Goal: Information Seeking & Learning: Learn about a topic

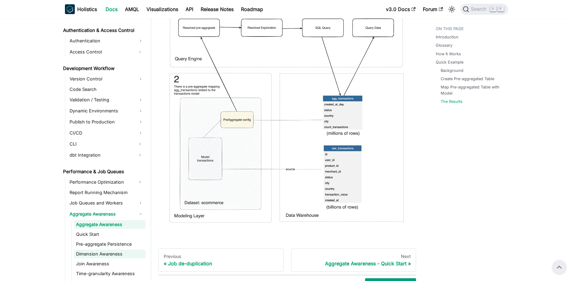
scroll to position [435, 0]
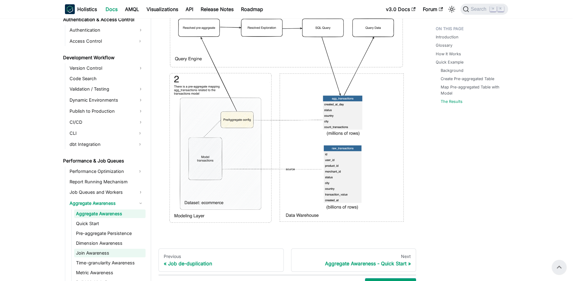
click at [112, 254] on link "Join Awareness" at bounding box center [109, 253] width 71 height 9
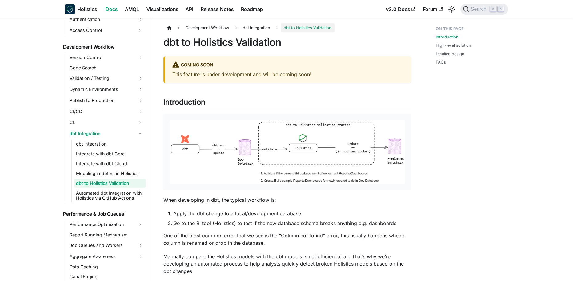
click at [273, 170] on img at bounding box center [286, 153] width 235 height 64
click at [277, 158] on img at bounding box center [286, 153] width 235 height 64
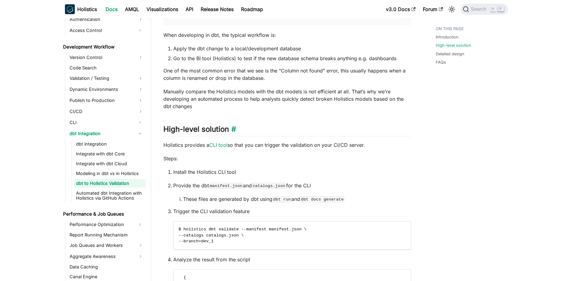
scroll to position [195, 0]
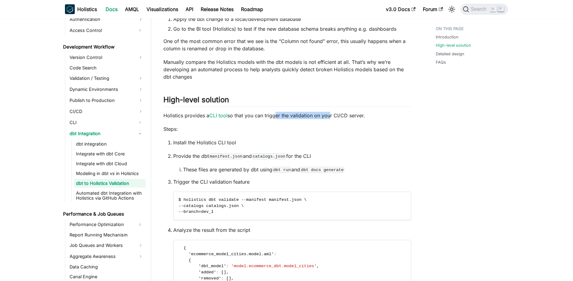
drag, startPoint x: 273, startPoint y: 116, endPoint x: 327, endPoint y: 117, distance: 54.4
click at [327, 117] on p "Holistics provides a CLI tool so that you can trigger the validation on your CI…" at bounding box center [287, 115] width 248 height 7
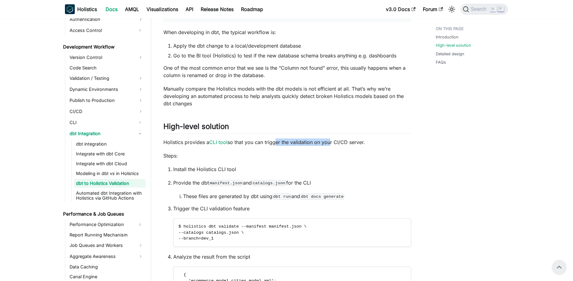
scroll to position [167, 0]
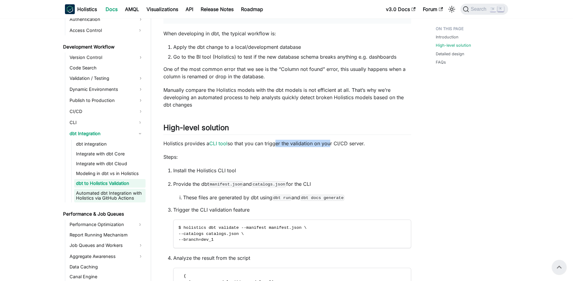
click at [119, 199] on link "Automated dbt Integration with Holistics via GitHub Actions" at bounding box center [109, 196] width 71 height 14
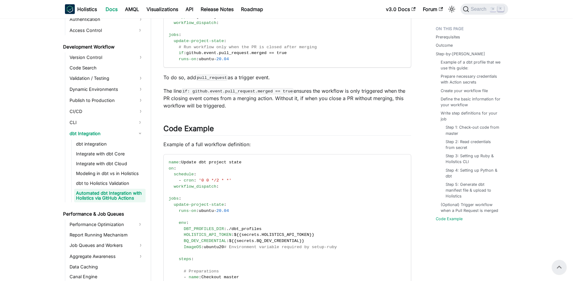
scroll to position [2182, 0]
click at [123, 173] on link "Modeling in dbt vs in Holistics" at bounding box center [109, 173] width 71 height 9
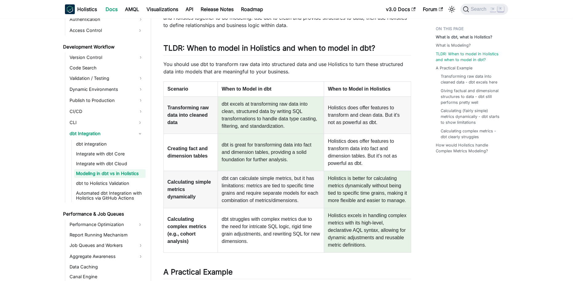
scroll to position [407, 0]
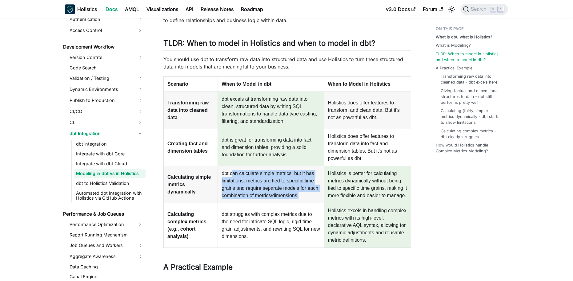
drag, startPoint x: 232, startPoint y: 176, endPoint x: 299, endPoint y: 200, distance: 70.5
click at [299, 200] on td "dbt can calculate simple metrics, but it has limitations: metrics are tied to s…" at bounding box center [271, 184] width 106 height 37
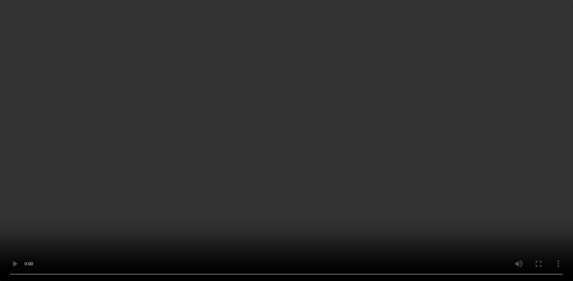
scroll to position [69, 0]
